Goal: Use online tool/utility: Use online tool/utility

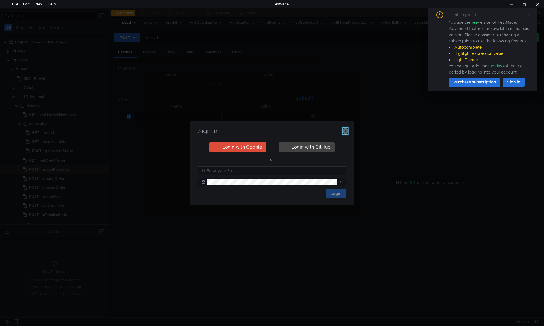
click at [345, 131] on icon "button" at bounding box center [346, 131] width 6 height 6
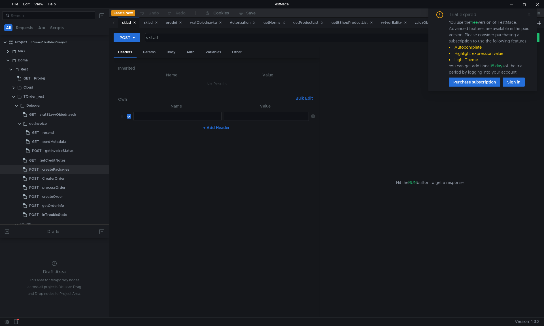
click at [530, 14] on icon at bounding box center [529, 14] width 4 height 4
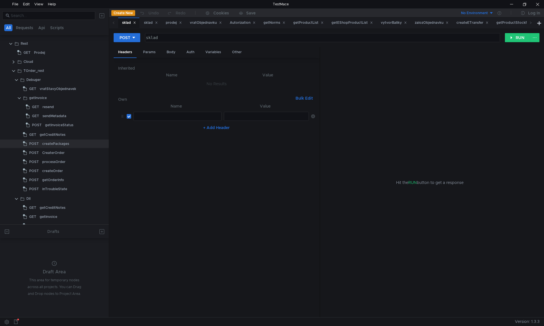
scroll to position [28, 0]
click at [61, 151] on div "CreaterOrder" at bounding box center [53, 150] width 22 height 9
click at [52, 150] on div "CreaterOrder" at bounding box center [53, 150] width 22 height 9
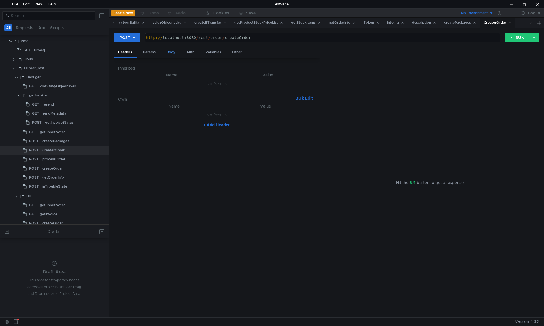
click at [171, 53] on div "Body" at bounding box center [171, 52] width 18 height 10
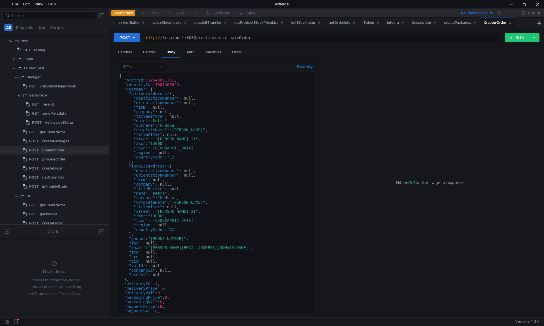
click at [186, 115] on div "{ "orderId" : 12540061701 , "identityId" : 1001468945 , "customer" : { "deliver…" at bounding box center [215, 197] width 195 height 249
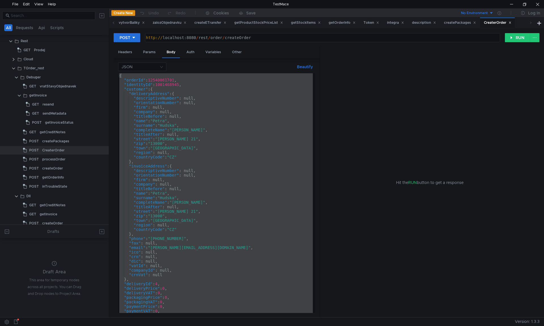
paste textarea
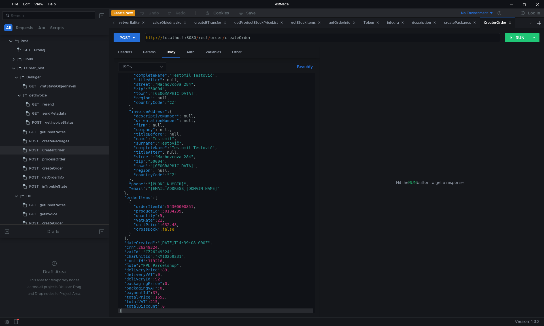
scroll to position [50, 0]
drag, startPoint x: 513, startPoint y: 40, endPoint x: 500, endPoint y: 88, distance: 50.0
click at [500, 88] on form "POST http:// localhost:8080 / rest / order / createOrder הההההההההההההההההההההה…" at bounding box center [327, 175] width 426 height 285
click at [515, 40] on button "RUN" at bounding box center [517, 37] width 25 height 9
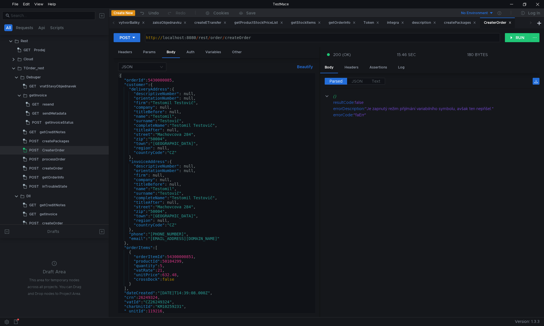
scroll to position [0, 0]
type textarea ""orderId": 5430000085,"
click at [200, 80] on div "{ "orderId" : 5430000085 , "customer" : { "deliveryAddress" : { "descriptiveNum…" at bounding box center [215, 197] width 195 height 249
paste textarea ""variableSymbol": "819000021","
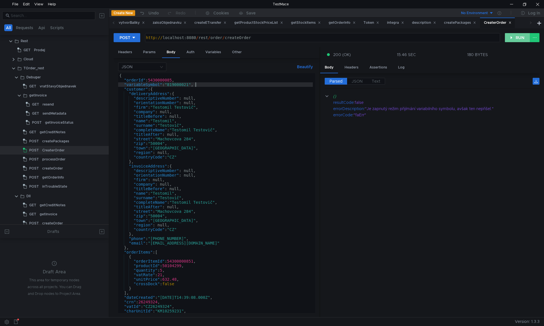
click at [512, 35] on button "RUN" at bounding box center [517, 37] width 25 height 9
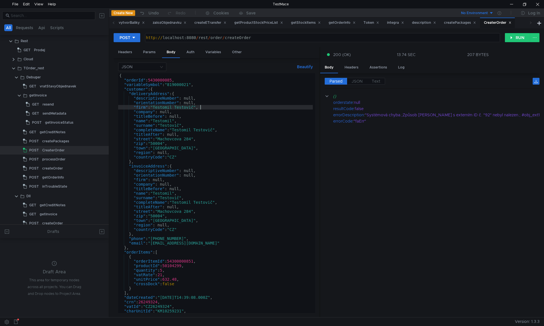
type textarea ""firm": "Testomil Testovič","
click at [243, 109] on div "{ "orderId" : 5430000085 , "variableSymbol" : "819000021" , "customer" : { "del…" at bounding box center [215, 197] width 195 height 249
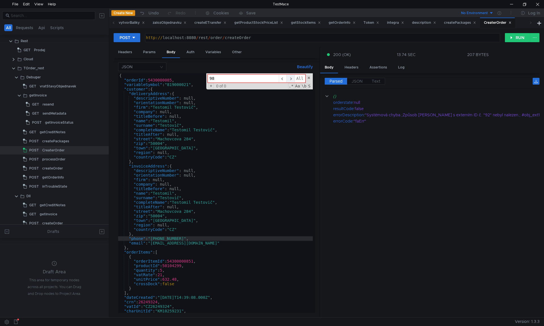
type input "98"
click at [292, 80] on span "​" at bounding box center [291, 79] width 8 height 8
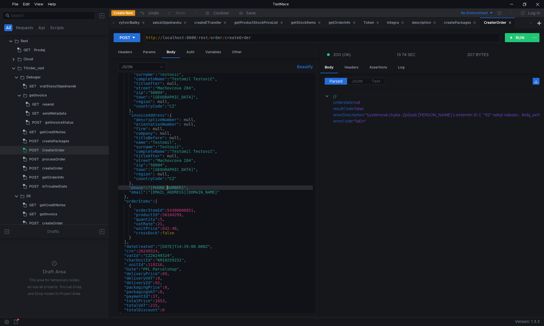
scroll to position [55, 0]
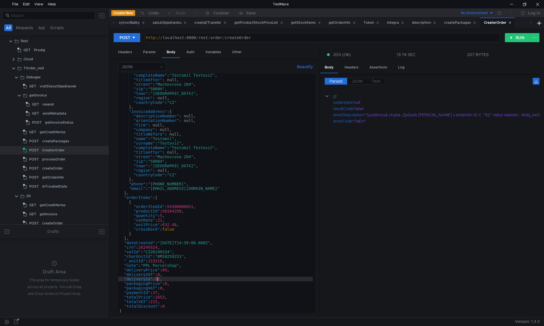
drag, startPoint x: 158, startPoint y: 281, endPoint x: 164, endPoint y: 279, distance: 5.7
click at [158, 281] on div ""completeName" : "Testomil Testovič" , "titleAfter" : null, "street" : "Machovc…" at bounding box center [215, 197] width 195 height 249
click at [510, 39] on button "RUN" at bounding box center [517, 37] width 25 height 9
click at [154, 261] on div ""completeName" : "Testomil Testovič" , "titleAfter" : null, "street" : "Machovc…" at bounding box center [215, 197] width 195 height 249
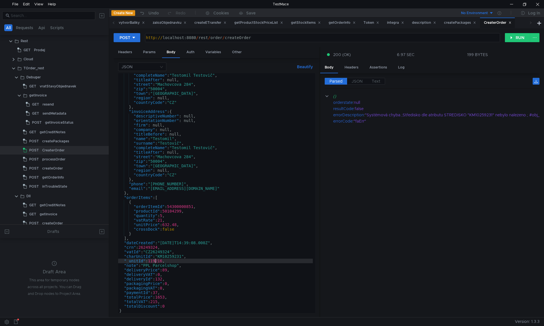
click at [140, 261] on div ""completeName" : "Testomil Testovič" , "titleAfter" : null, "street" : "Machovc…" at bounding box center [215, 197] width 195 height 249
type textarea ""charUnitId": "KM10259231","
click at [154, 264] on div ""completeName" : "Testomil Testovič" , "titleAfter" : null, "street" : "Machovc…" at bounding box center [215, 197] width 195 height 249
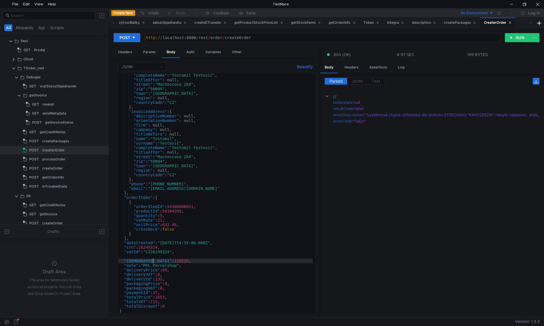
click at [152, 262] on div ""completeName" : "Testomil Testovič" , "titleAfter" : null, "street" : "Machovc…" at bounding box center [215, 197] width 195 height 249
click at [517, 41] on button "RUN" at bounding box center [517, 37] width 25 height 9
click at [194, 265] on div ""completeName" : "Testomil Testovič" , "titleAfter" : null, "street" : "Machovc…" at bounding box center [215, 197] width 195 height 249
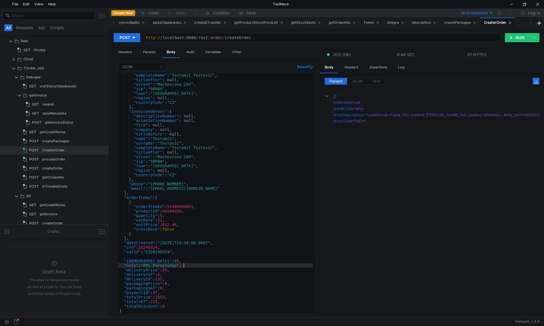
type textarea ""unitId": 95,"
click at [519, 41] on button "RUN" at bounding box center [517, 37] width 25 height 9
click at [164, 272] on div ""completeName" : "Testomil Testovič" , "titleAfter" : null, "street" : "Machovc…" at bounding box center [215, 197] width 195 height 249
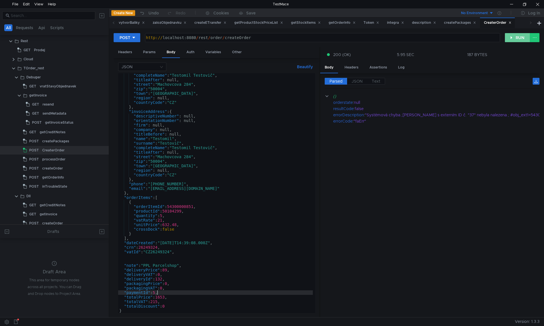
type textarea ""paymentId": 5,"
click at [518, 41] on button "RUN" at bounding box center [517, 37] width 25 height 9
click at [512, 23] on icon at bounding box center [510, 22] width 3 height 3
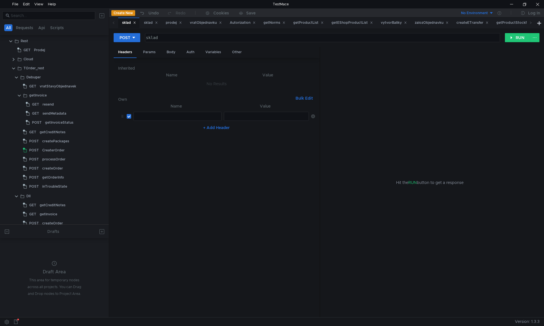
scroll to position [0, 0]
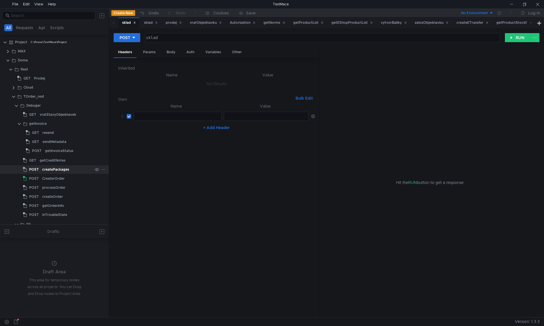
click at [62, 172] on div "createPackages" at bounding box center [55, 170] width 27 height 9
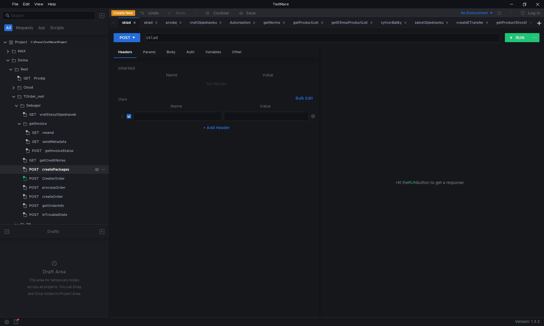
click at [62, 172] on div "createPackages" at bounding box center [55, 170] width 27 height 9
click at [173, 53] on div "Body" at bounding box center [171, 52] width 18 height 10
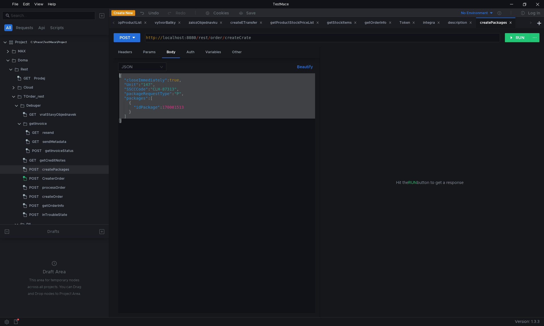
drag, startPoint x: 169, startPoint y: 158, endPoint x: 74, endPoint y: 38, distance: 153.0
click at [74, 38] on as-split "All Requests Api Scripts Project C:\Prace\TestMace\Project MAX Doma Rest GET Pr…" at bounding box center [272, 163] width 544 height 309
paste textarea "}"
type textarea "}"
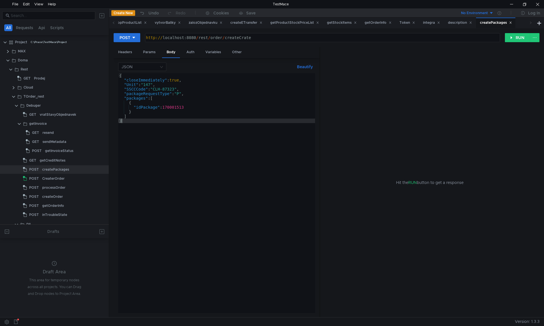
type textarea "[URL]"
drag, startPoint x: 253, startPoint y: 39, endPoint x: 225, endPoint y: 39, distance: 28.6
click at [225, 39] on div "http:// localhost:8080 / rest / order / createCrate" at bounding box center [322, 42] width 355 height 14
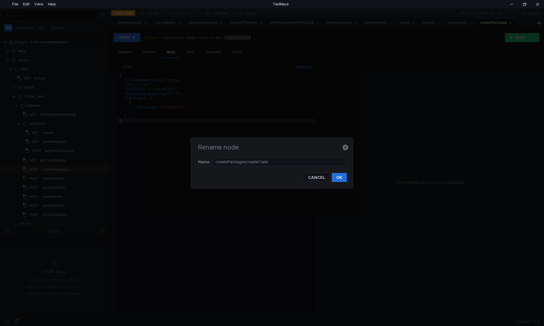
drag, startPoint x: 276, startPoint y: 162, endPoint x: 154, endPoint y: 162, distance: 121.9
click at [141, 161] on div "Rename node Name createPackagescreateCrate CANCEL OK" at bounding box center [272, 163] width 544 height 326
type input "createCrate"
click at [340, 180] on button "OK" at bounding box center [339, 177] width 15 height 9
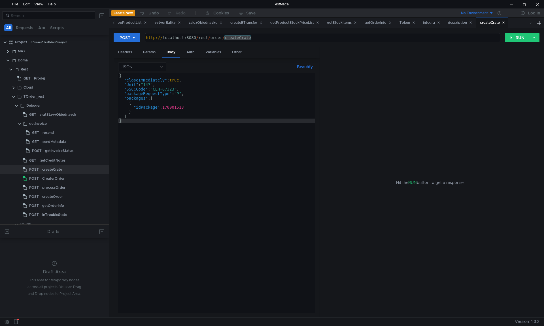
click at [234, 151] on div "{ "closeImmediately" : true , "Unit" : "147" , "SSCCCode" : "CLH-87323" , "pack…" at bounding box center [216, 197] width 197 height 249
click at [516, 39] on button "RUN" at bounding box center [517, 37] width 25 height 9
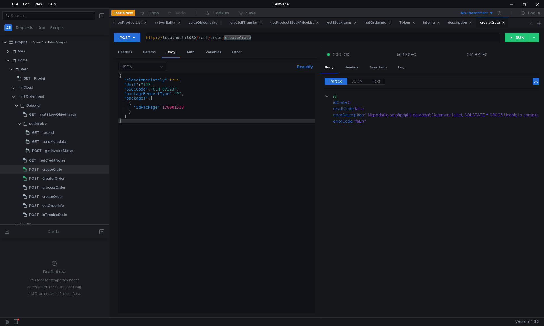
click at [335, 84] on span "Parsed" at bounding box center [336, 81] width 13 height 5
click at [517, 35] on button "RUN" at bounding box center [517, 37] width 25 height 9
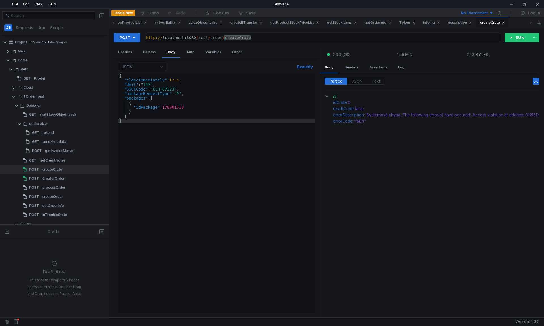
scroll to position [0, 148]
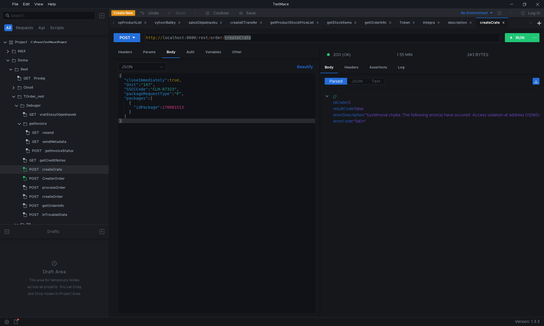
scroll to position [0, 148]
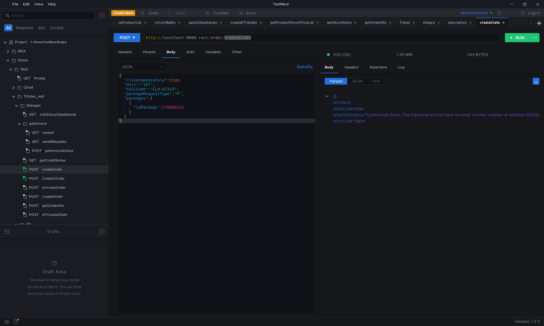
scroll to position [0, 148]
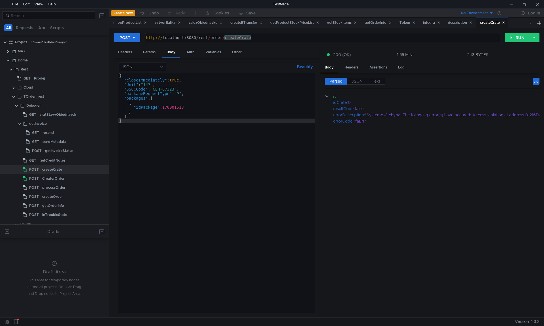
scroll to position [0, 148]
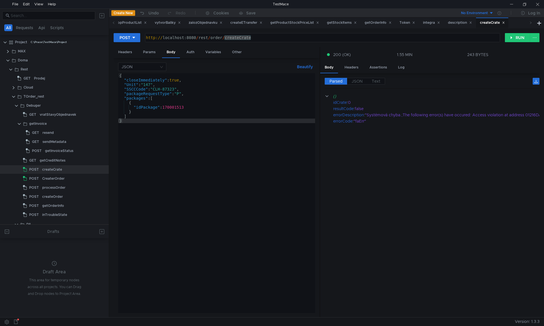
scroll to position [0, 148]
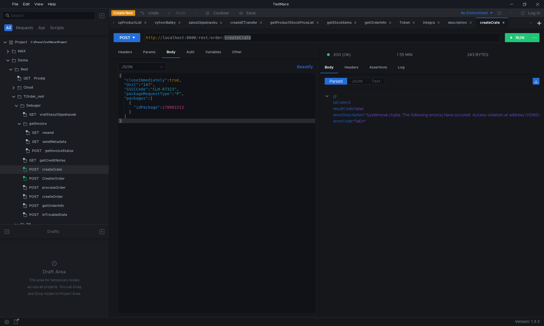
scroll to position [0, 148]
